Goal: Task Accomplishment & Management: Manage account settings

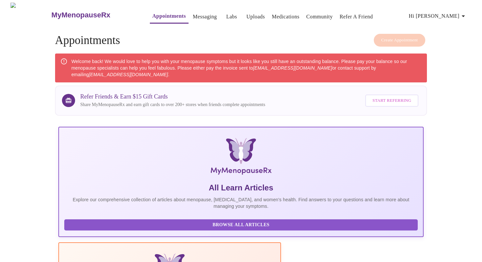
scroll to position [269, 0]
click at [186, 63] on div "Welcome back! We would love to help you with your menopause symptoms but it loo…" at bounding box center [246, 67] width 350 height 25
click at [190, 75] on div "Welcome back! We would love to help you with your menopause symptoms but it loo…" at bounding box center [246, 67] width 350 height 25
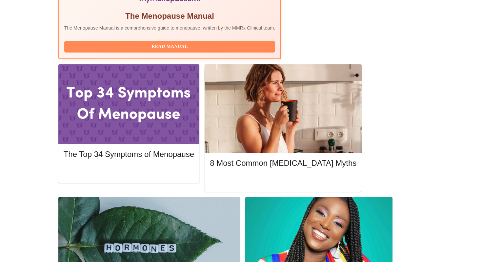
scroll to position [286, 0]
